Goal: Task Accomplishment & Management: Use online tool/utility

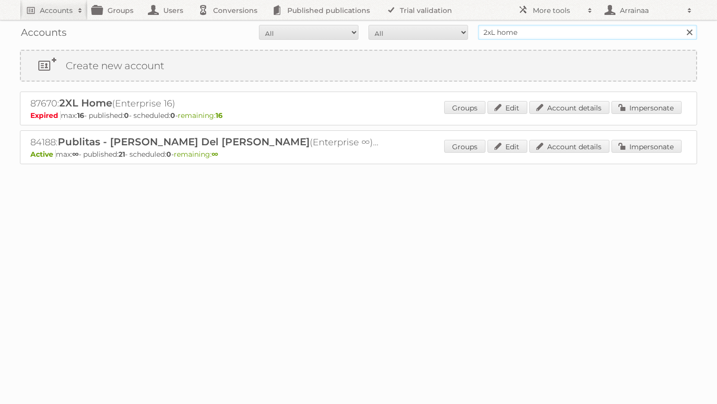
click at [518, 34] on input "2xL home" at bounding box center [587, 32] width 219 height 15
type input "2"
type input "al huzaifa"
click at [681, 25] on input "Search" at bounding box center [688, 32] width 15 height 15
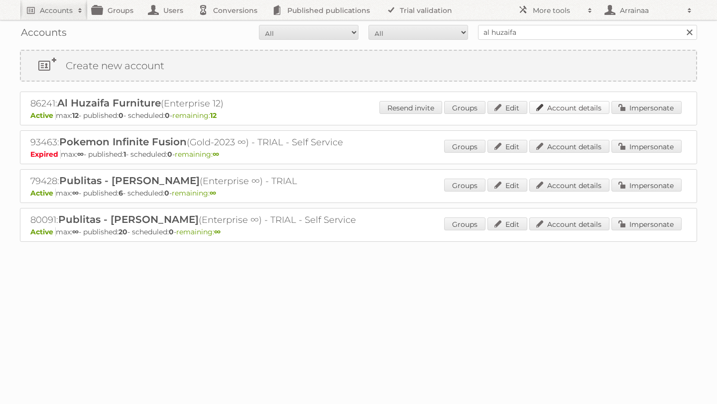
click at [555, 103] on link "Account details" at bounding box center [569, 107] width 80 height 13
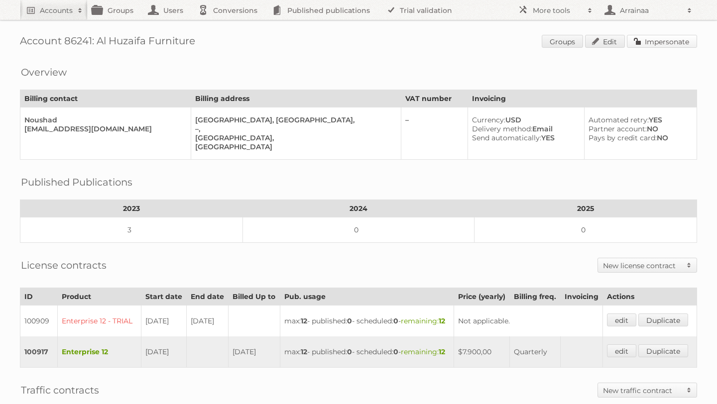
click at [648, 40] on link "Impersonate" at bounding box center [661, 41] width 70 height 13
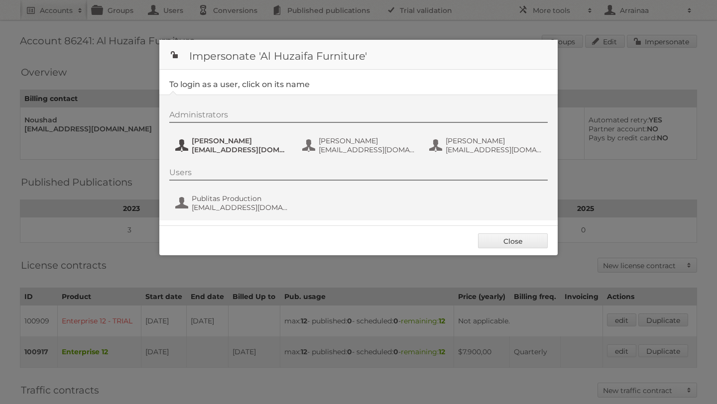
click at [205, 143] on span "Rashmi Methil" at bounding box center [240, 140] width 97 height 9
